Goal: Task Accomplishment & Management: Complete application form

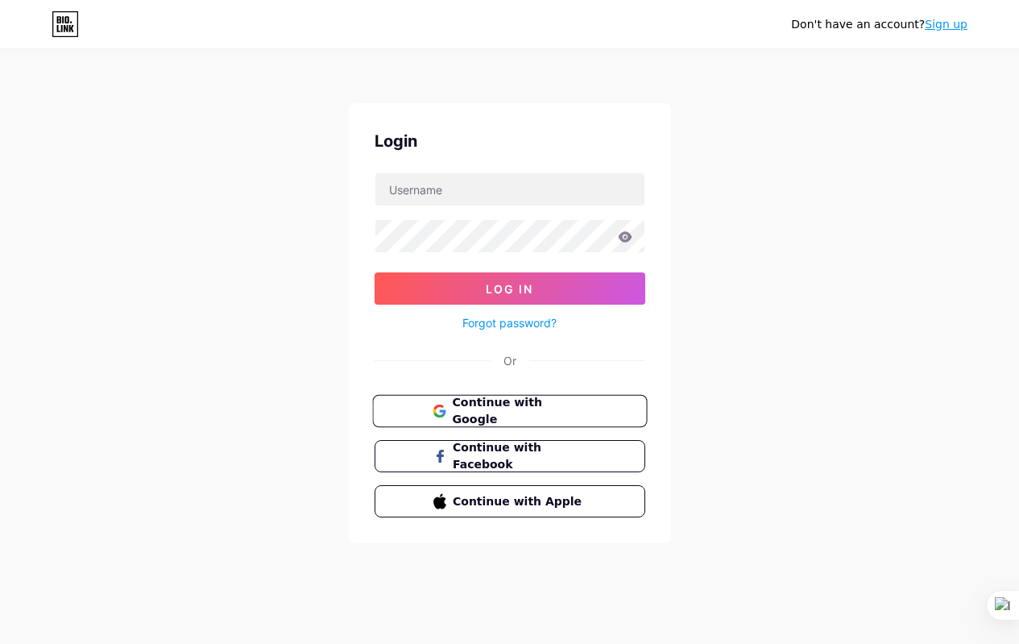
click at [537, 415] on span "Continue with Google" at bounding box center [519, 411] width 135 height 35
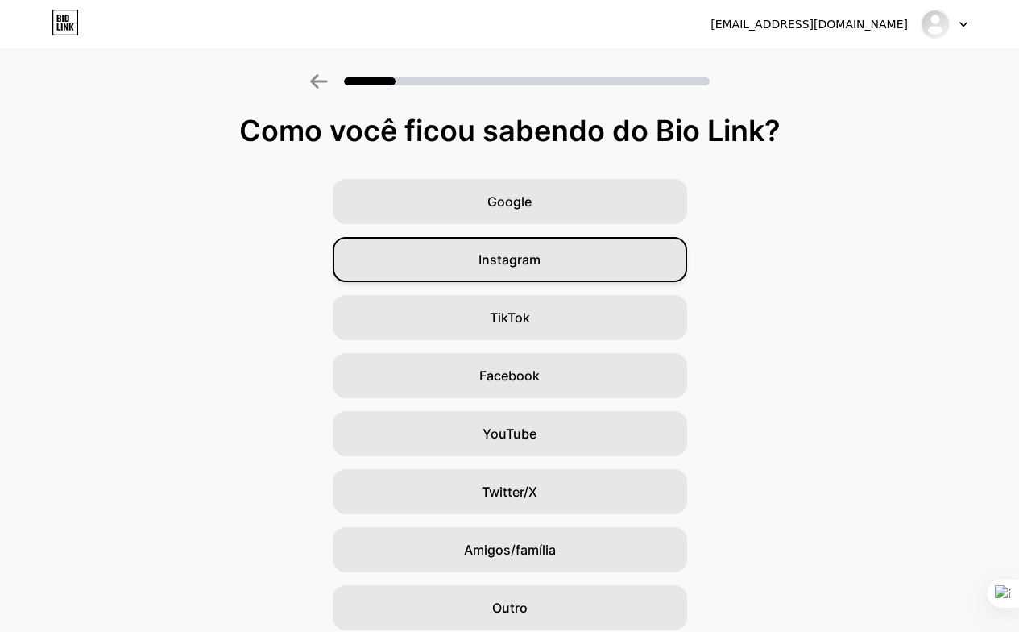
click at [520, 265] on font "Instagram" at bounding box center [510, 259] width 62 height 16
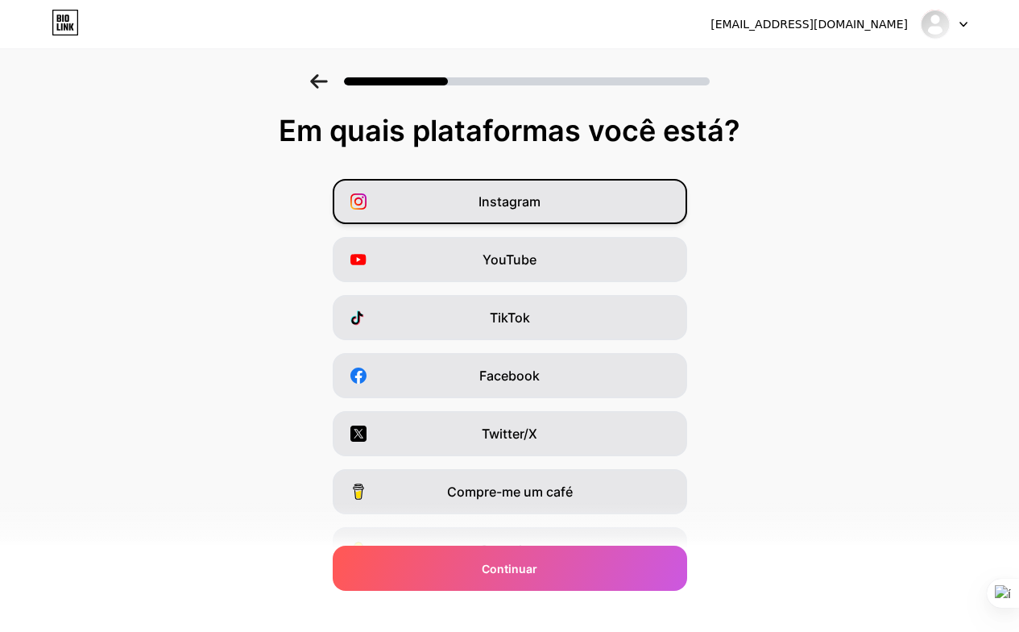
click at [548, 209] on div "Instagram" at bounding box center [510, 201] width 354 height 45
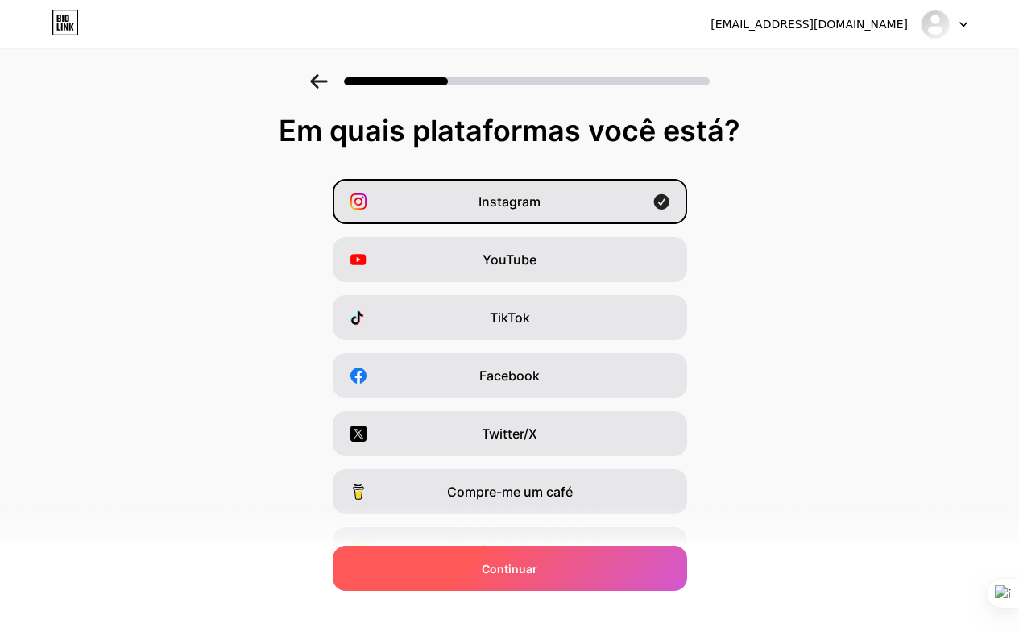
click at [537, 562] on font "Continuar" at bounding box center [510, 569] width 56 height 14
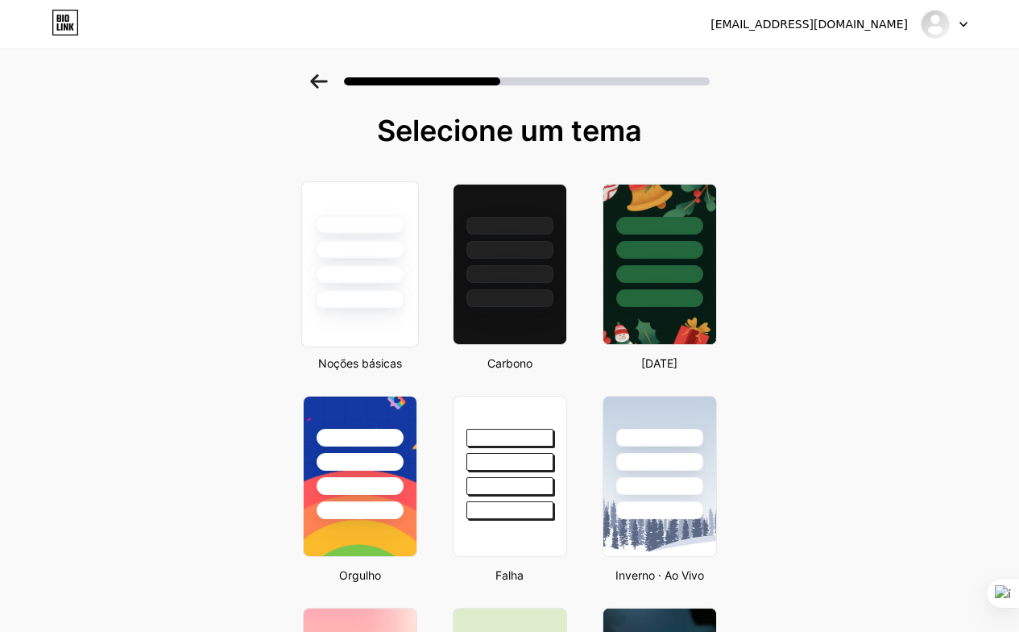
click at [398, 273] on div at bounding box center [359, 274] width 89 height 19
